Goal: Information Seeking & Learning: Learn about a topic

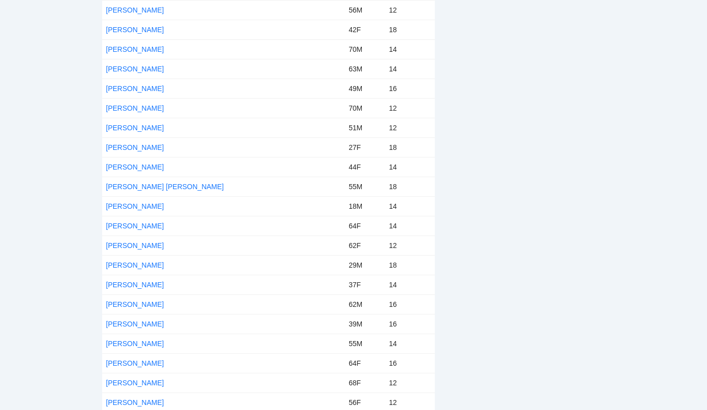
scroll to position [402, 0]
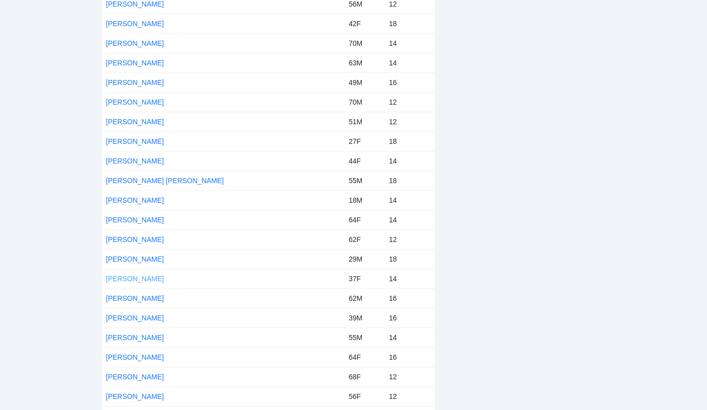
click at [140, 275] on link "[PERSON_NAME]" at bounding box center [135, 279] width 58 height 8
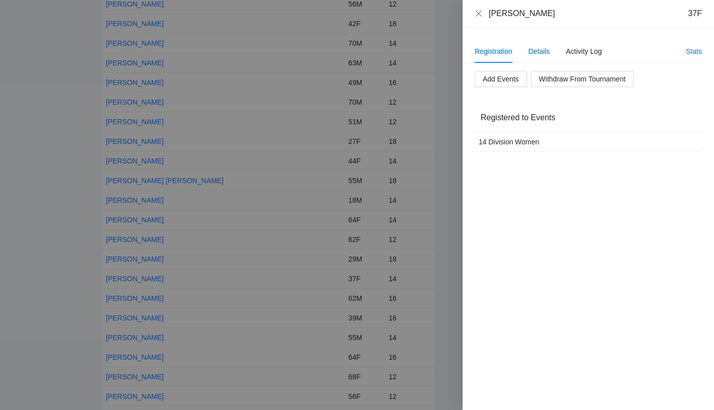
click at [541, 54] on div "Details" at bounding box center [540, 51] width 22 height 11
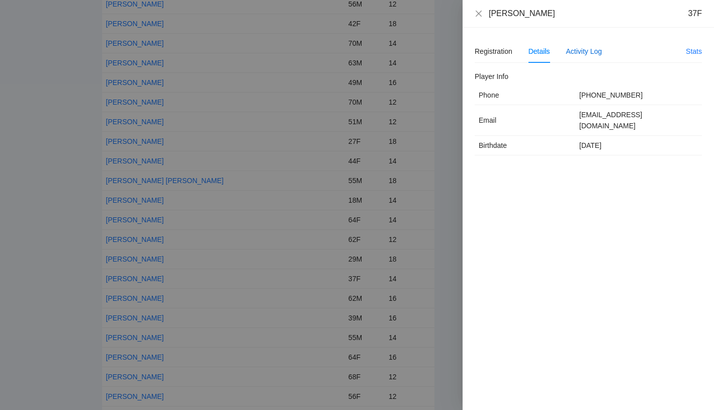
click at [579, 52] on div "Activity Log" at bounding box center [584, 51] width 36 height 11
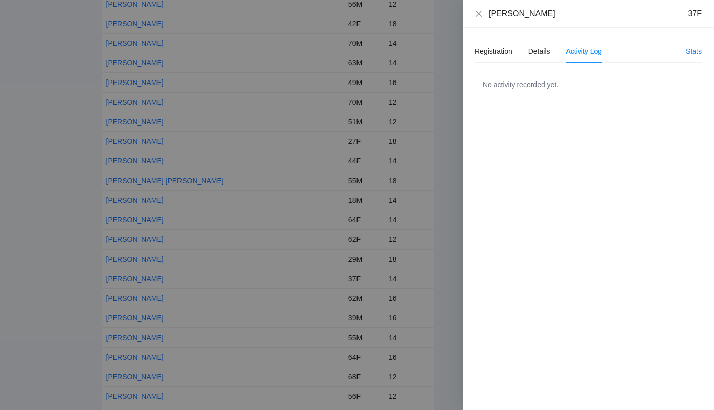
click at [436, 181] on div at bounding box center [357, 205] width 714 height 410
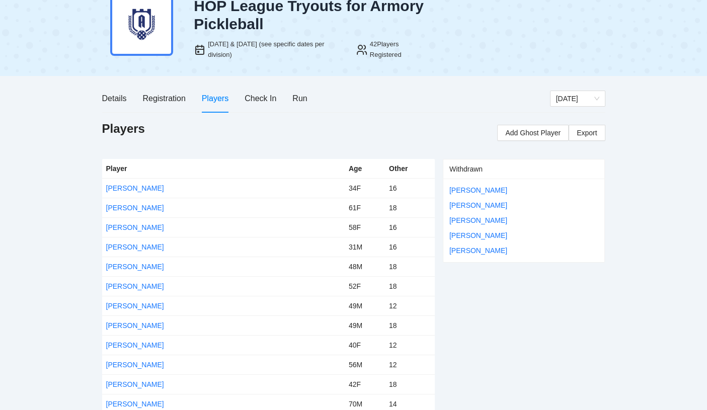
scroll to position [0, 0]
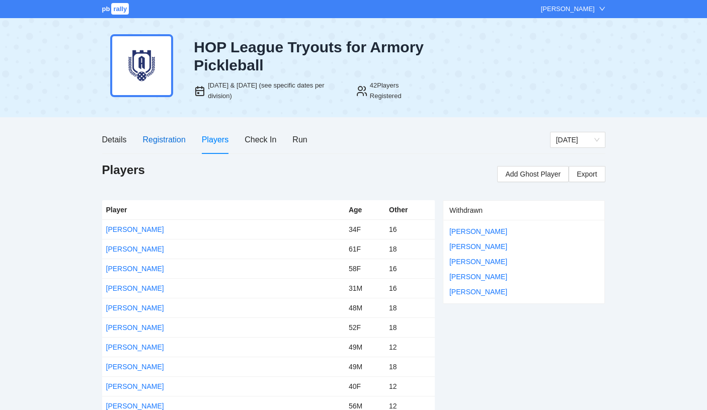
click at [171, 143] on div "Registration" at bounding box center [163, 139] width 43 height 13
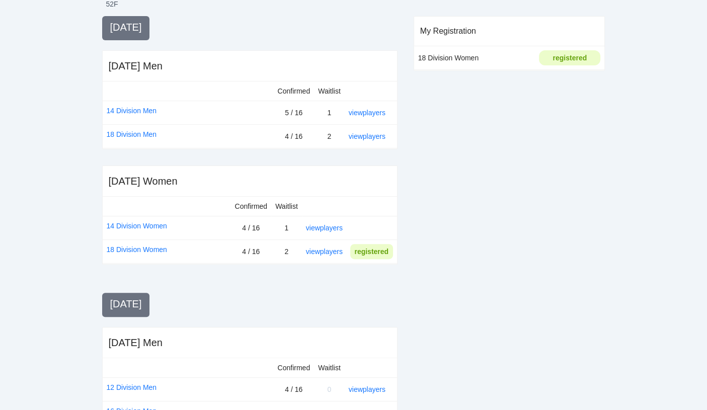
scroll to position [221, 0]
click at [331, 226] on link "view players" at bounding box center [324, 227] width 37 height 8
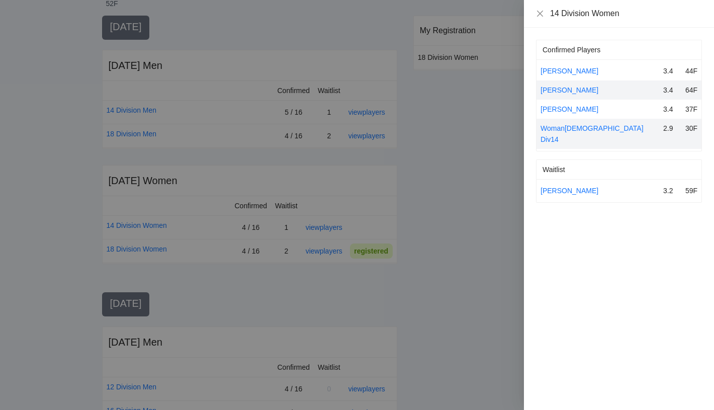
click at [440, 184] on div at bounding box center [357, 205] width 714 height 410
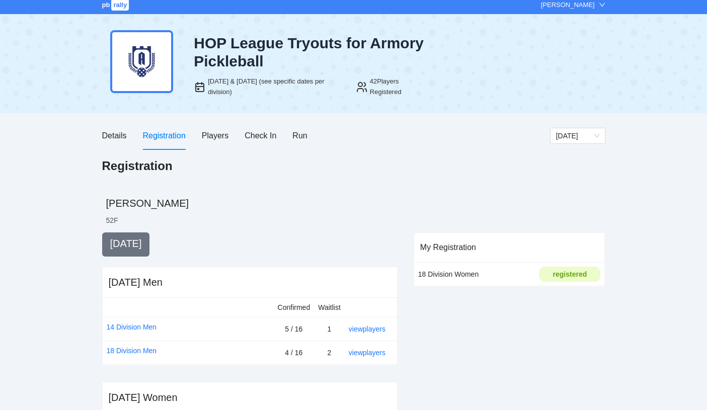
scroll to position [0, 0]
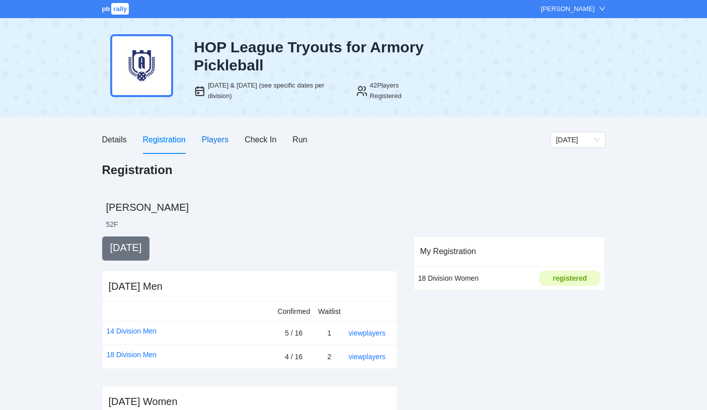
click at [219, 140] on div "Players" at bounding box center [215, 139] width 27 height 13
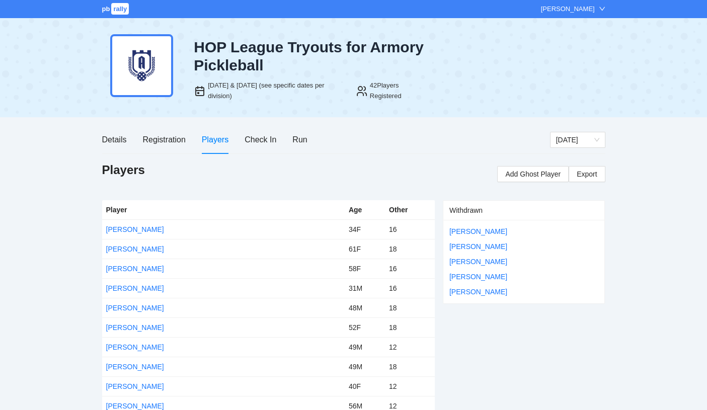
click at [348, 202] on td "Age" at bounding box center [364, 210] width 40 height 20
